Goal: Task Accomplishment & Management: Complete application form

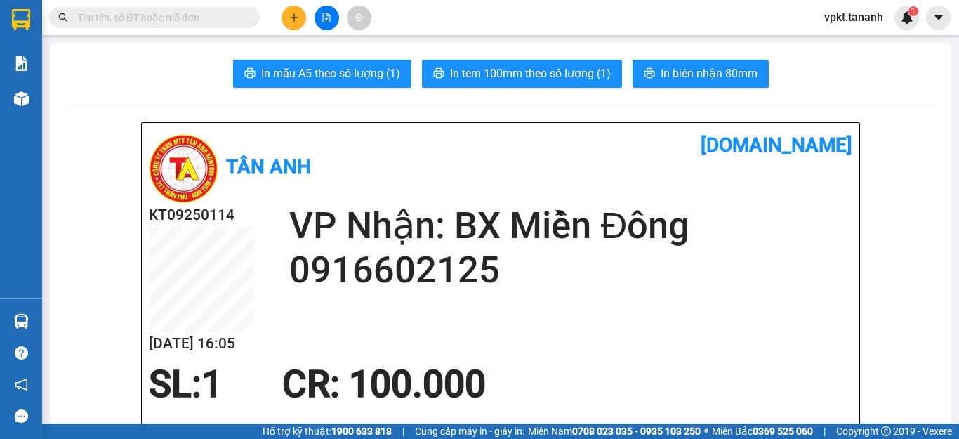
click at [289, 22] on icon "plus" at bounding box center [294, 18] width 10 height 10
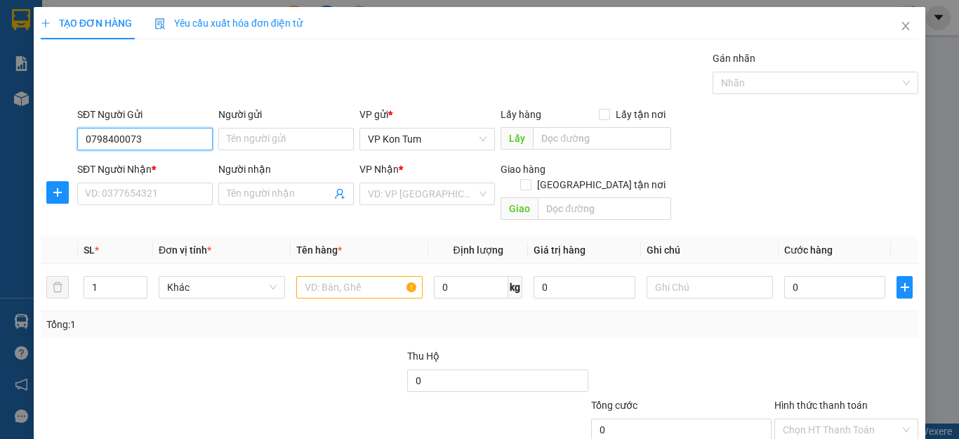
click at [173, 136] on input "0798400073" at bounding box center [145, 139] width 136 height 22
drag, startPoint x: 105, startPoint y: 140, endPoint x: 83, endPoint y: 140, distance: 22.5
click at [83, 140] on input "0798400073" at bounding box center [145, 139] width 136 height 22
type input "0978400073"
click at [160, 175] on div "0978400073 - ANH AN" at bounding box center [143, 167] width 133 height 22
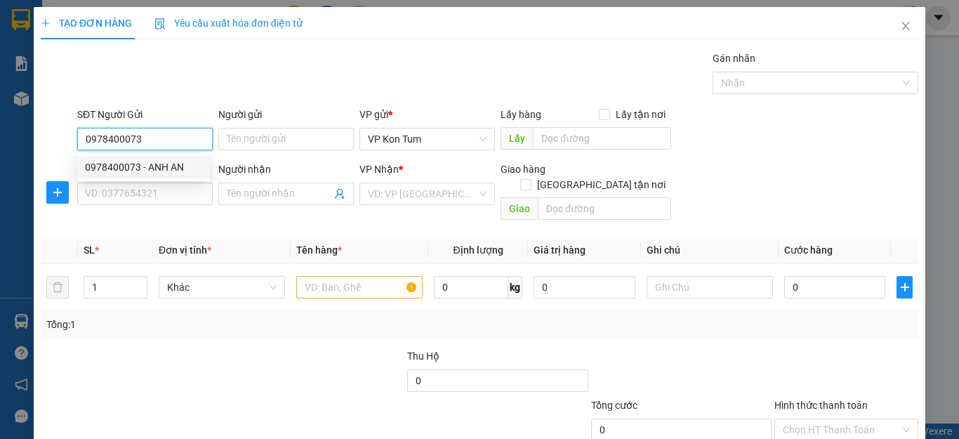
type input "ANH AN"
type input "0386638043"
type input "NGA"
type input "CX 17 [GEOGRAPHIC_DATA]-[GEOGRAPHIC_DATA]"
type input "40.000"
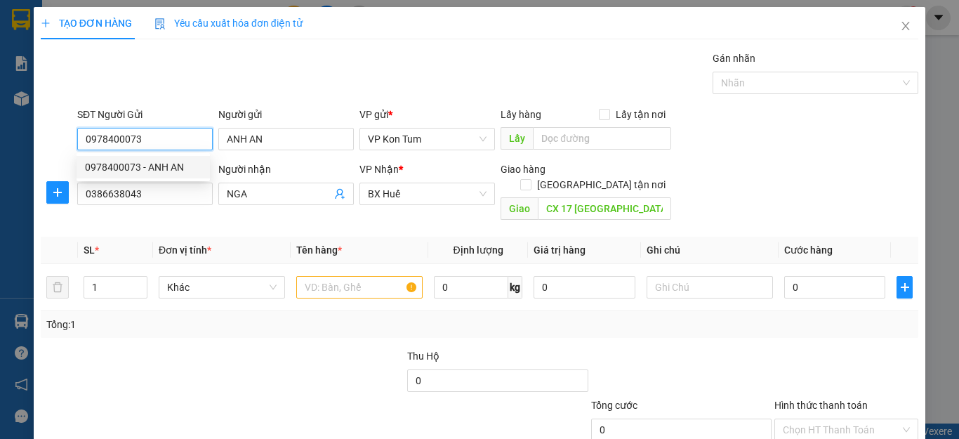
type input "40.000"
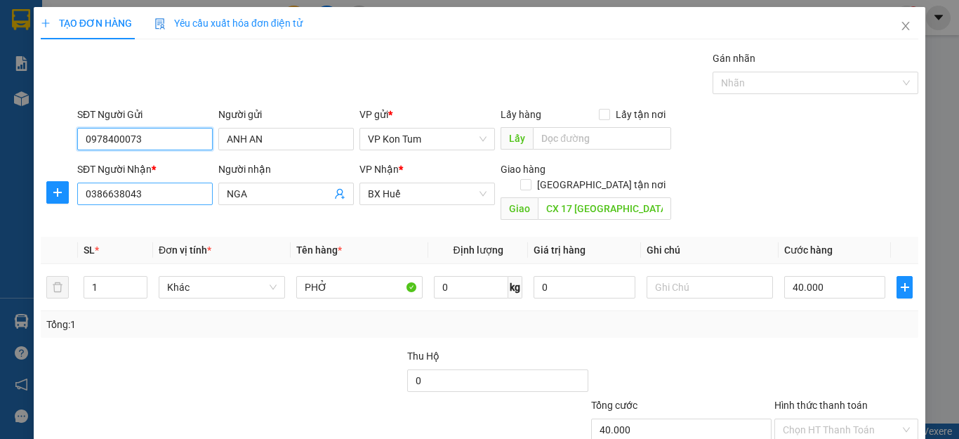
type input "0978400073"
click at [170, 188] on input "0386638043" at bounding box center [145, 194] width 136 height 22
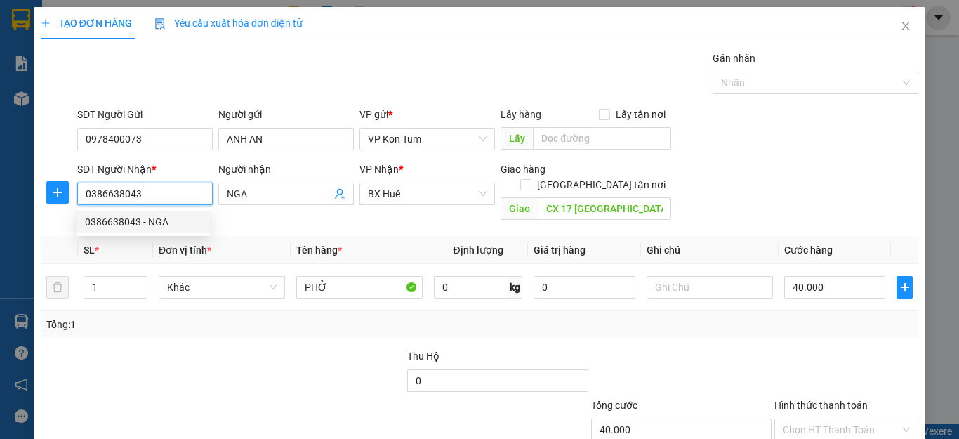
click at [172, 194] on input "0386638043" at bounding box center [145, 194] width 136 height 22
click at [150, 245] on div "0905565131 - QUYÊN" at bounding box center [143, 244] width 117 height 15
type input "0905565131"
type input "QUYÊN"
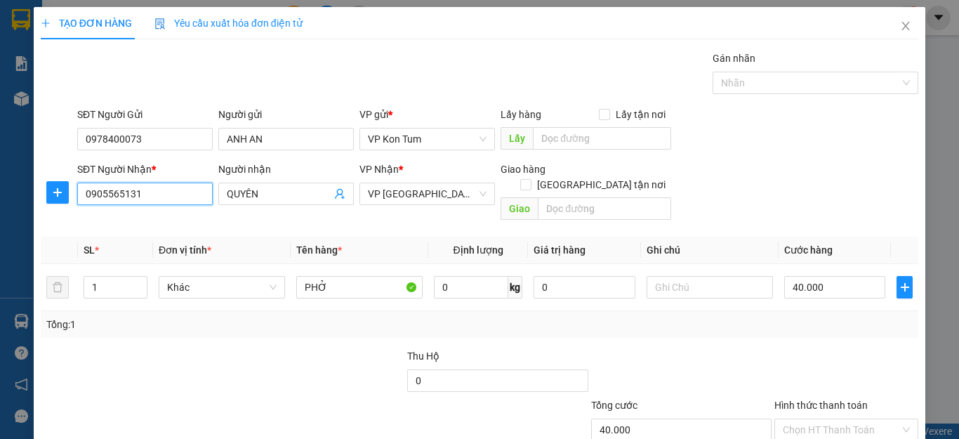
type input "30.000"
type input "0905565131"
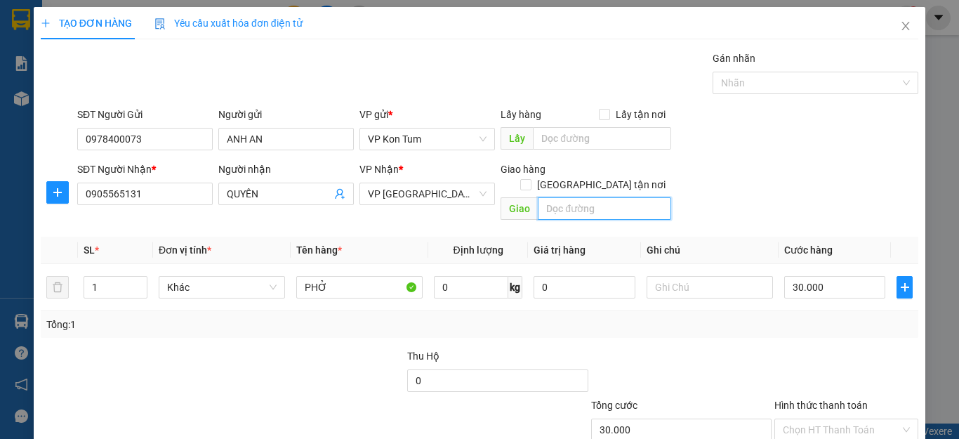
click at [553, 197] on input "text" at bounding box center [604, 208] width 133 height 22
click at [811, 419] on input "Hình thức thanh toán" at bounding box center [841, 429] width 117 height 21
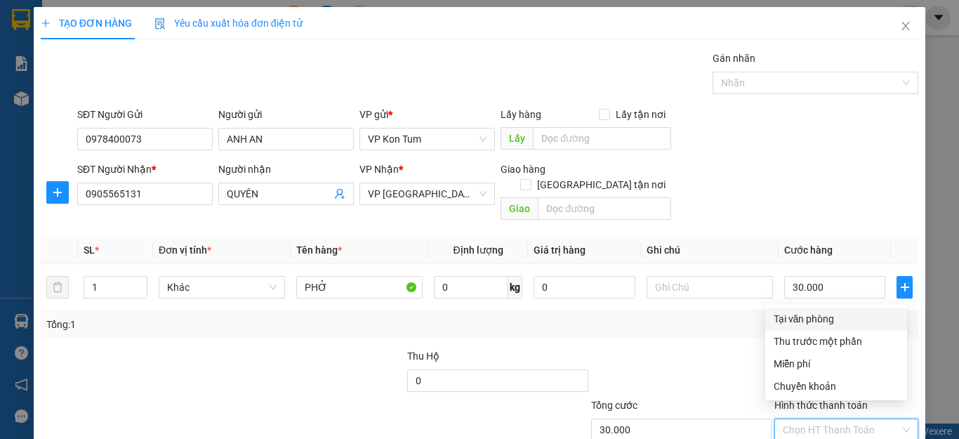
click at [788, 320] on div "Tại văn phòng" at bounding box center [836, 318] width 125 height 15
type input "0"
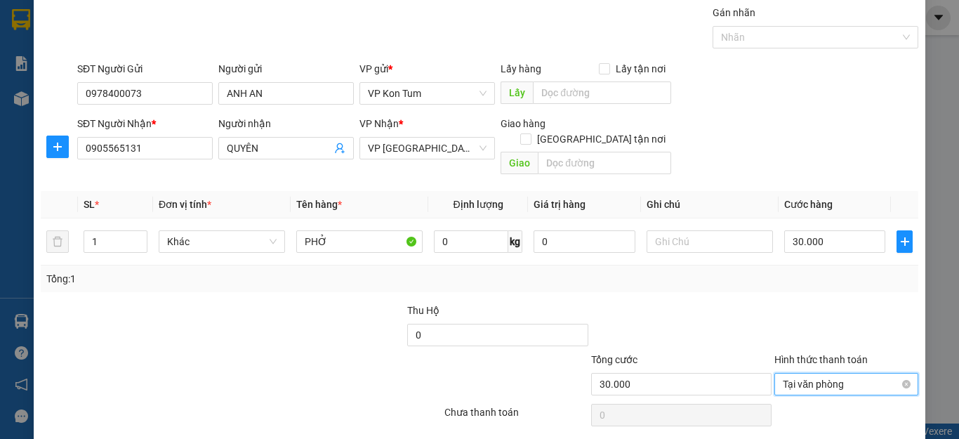
scroll to position [70, 0]
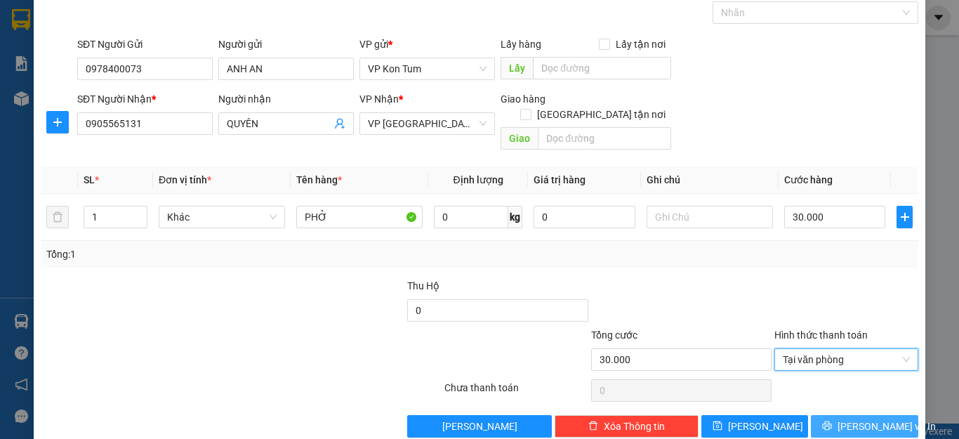
click at [838, 415] on button "[PERSON_NAME] và In" at bounding box center [864, 426] width 107 height 22
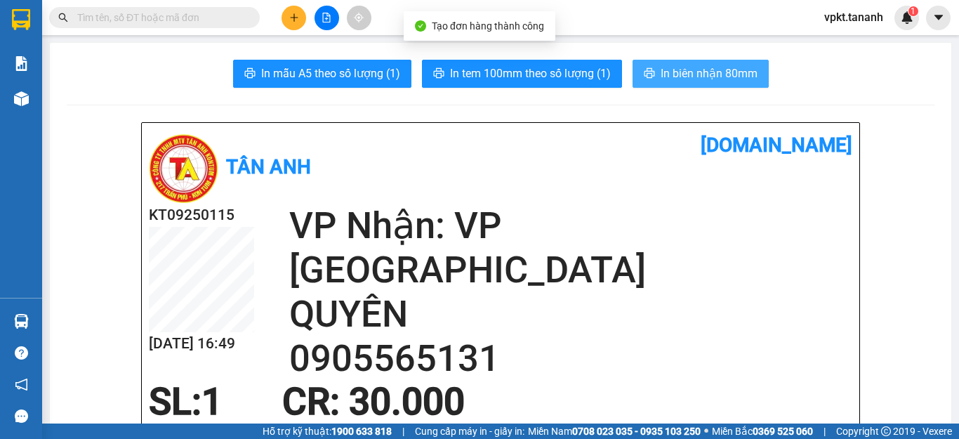
click at [666, 75] on span "In biên nhận 80mm" at bounding box center [709, 74] width 97 height 18
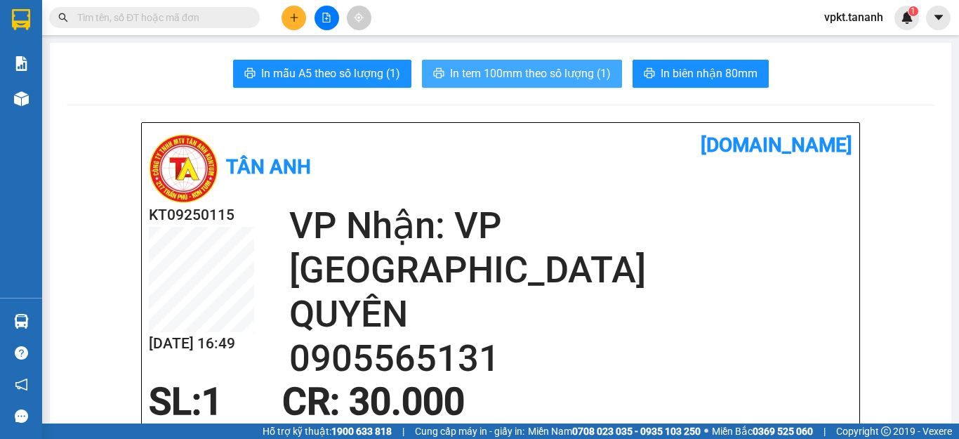
click at [483, 75] on span "In tem 100mm theo số lượng (1)" at bounding box center [530, 74] width 161 height 18
